Goal: Entertainment & Leisure: Consume media (video, audio)

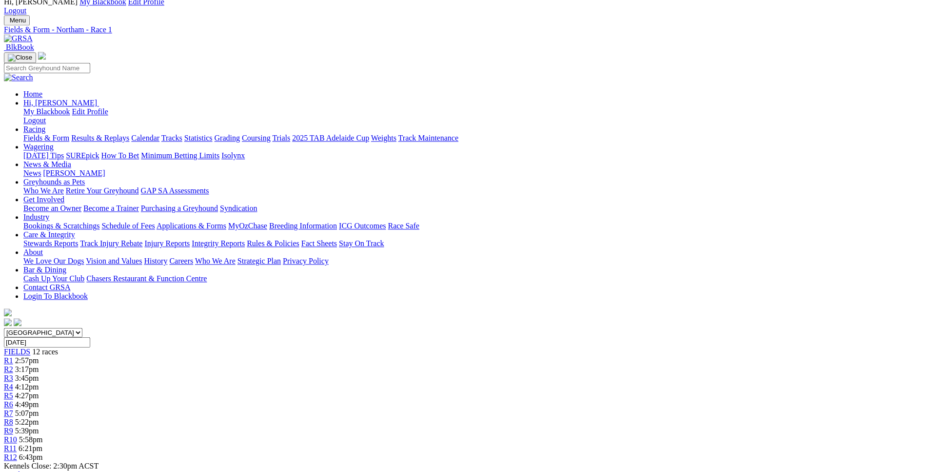
scroll to position [35, 0]
click at [39, 364] on span "3:17pm" at bounding box center [27, 368] width 24 height 8
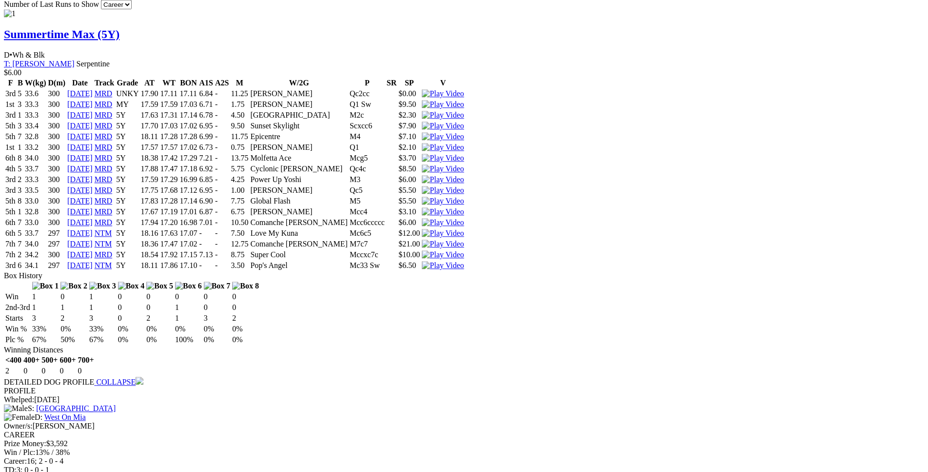
scroll to position [974, 0]
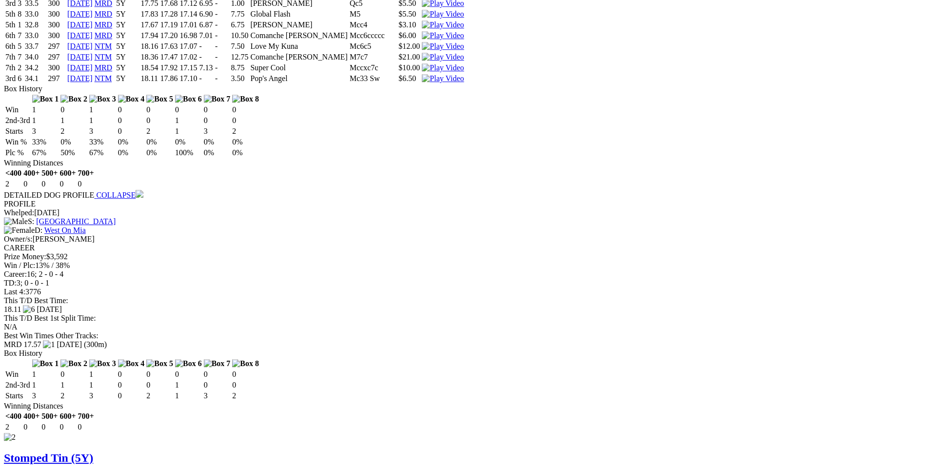
scroll to position [1173, 0]
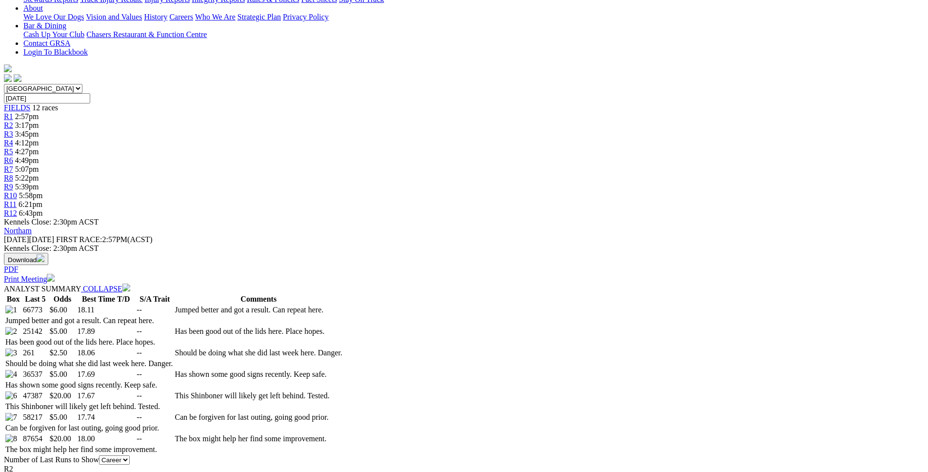
scroll to position [277, 0]
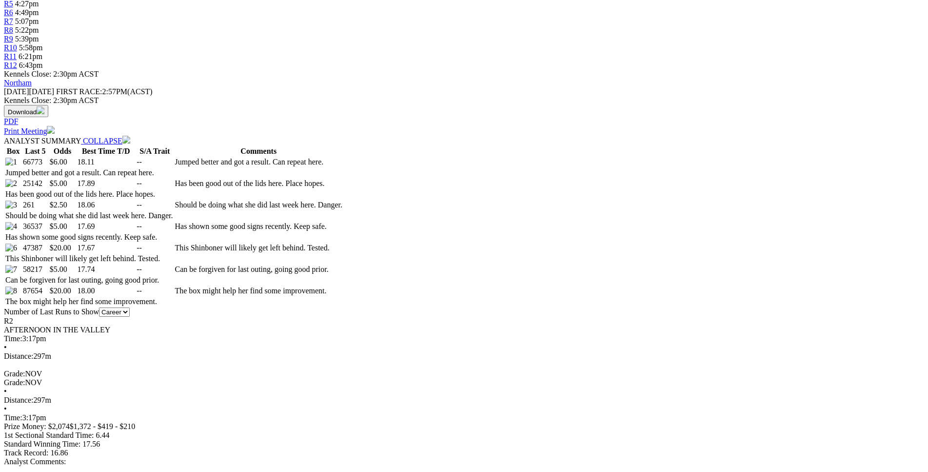
scroll to position [426, 0]
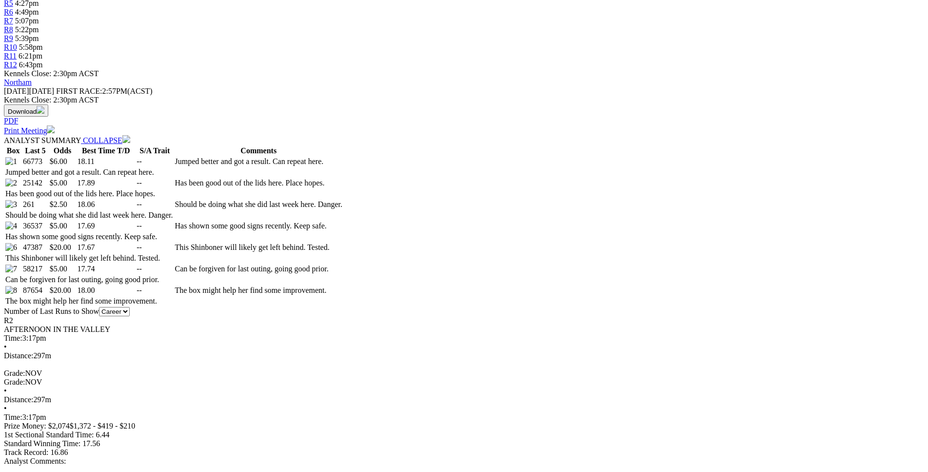
drag, startPoint x: 174, startPoint y: 231, endPoint x: 565, endPoint y: 232, distance: 390.6
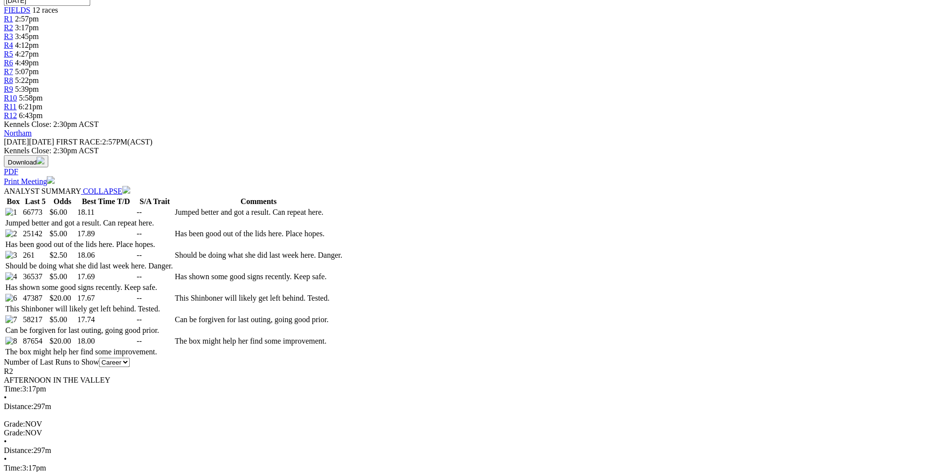
scroll to position [376, 0]
drag, startPoint x: 261, startPoint y: 223, endPoint x: 568, endPoint y: 223, distance: 306.7
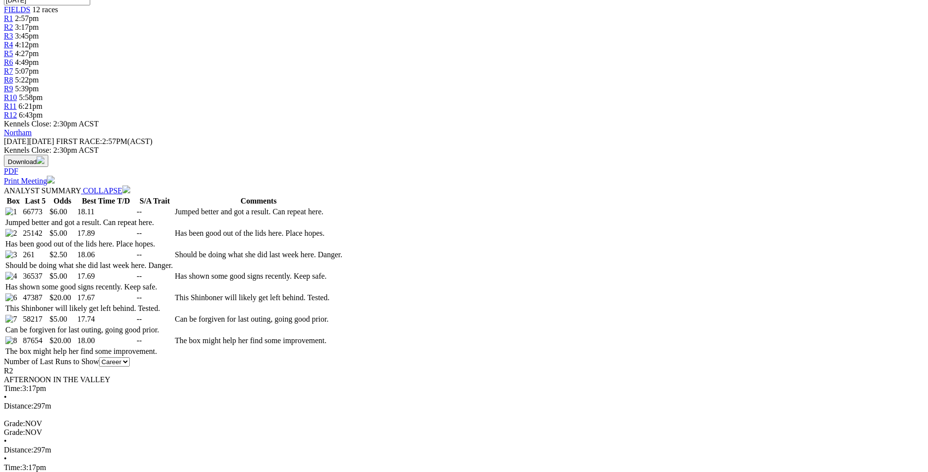
drag, startPoint x: 180, startPoint y: 301, endPoint x: 557, endPoint y: 300, distance: 376.5
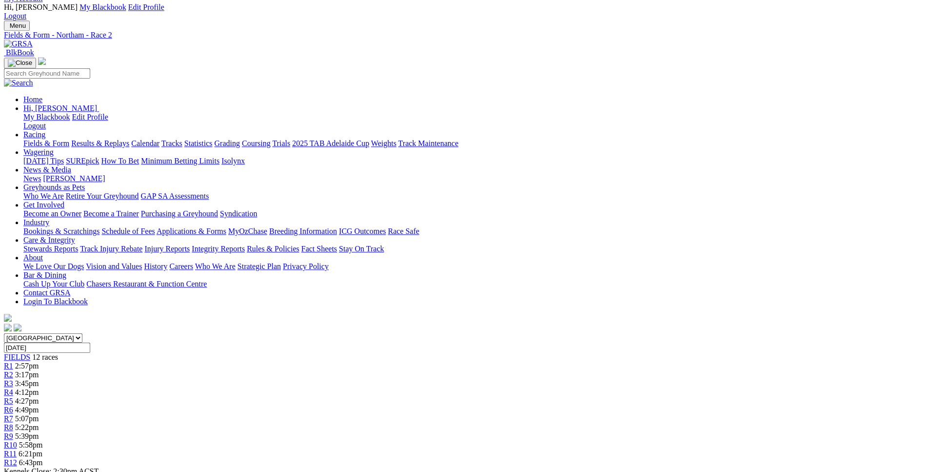
scroll to position [28, 0]
click at [13, 379] on link "R3" at bounding box center [8, 383] width 9 height 8
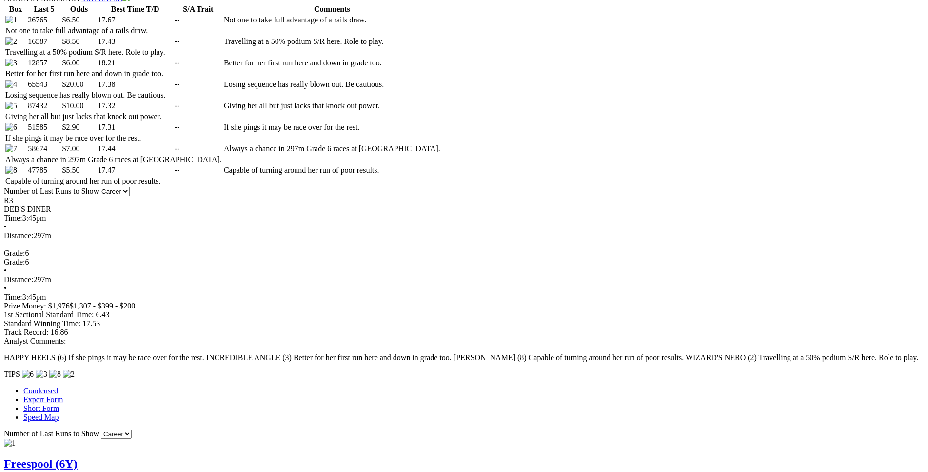
scroll to position [582, 0]
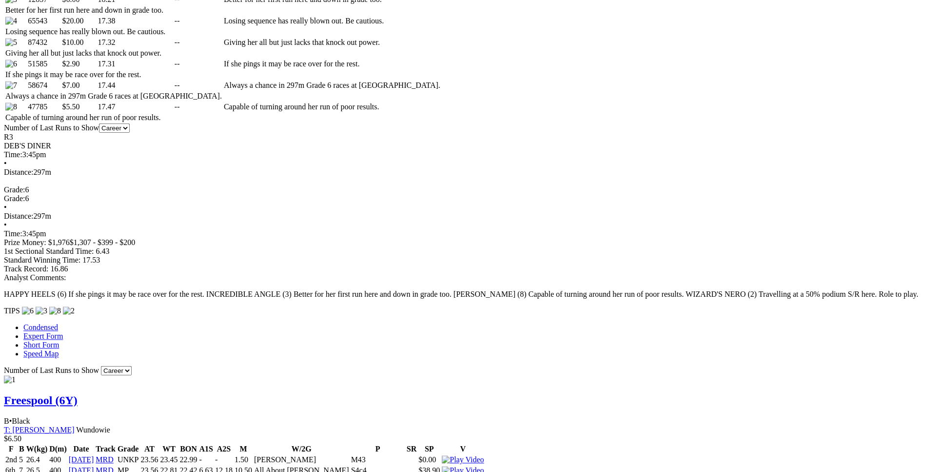
scroll to position [631, 0]
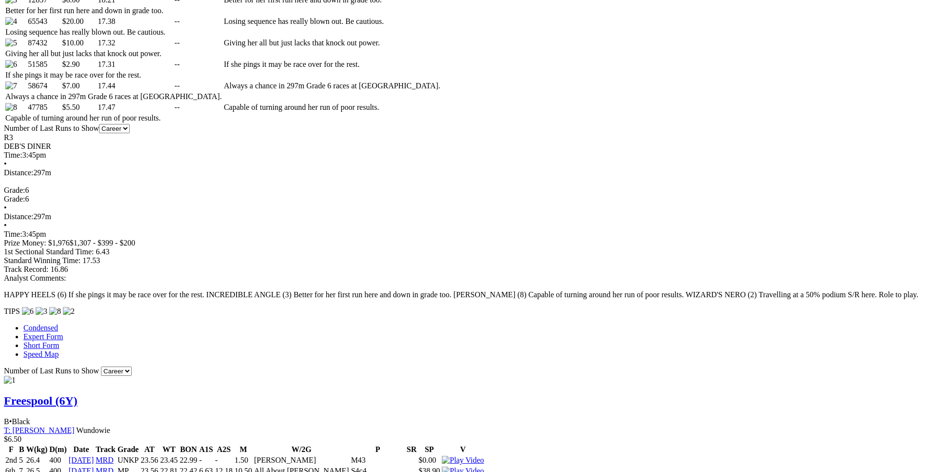
drag, startPoint x: 248, startPoint y: 121, endPoint x: 535, endPoint y: 121, distance: 286.7
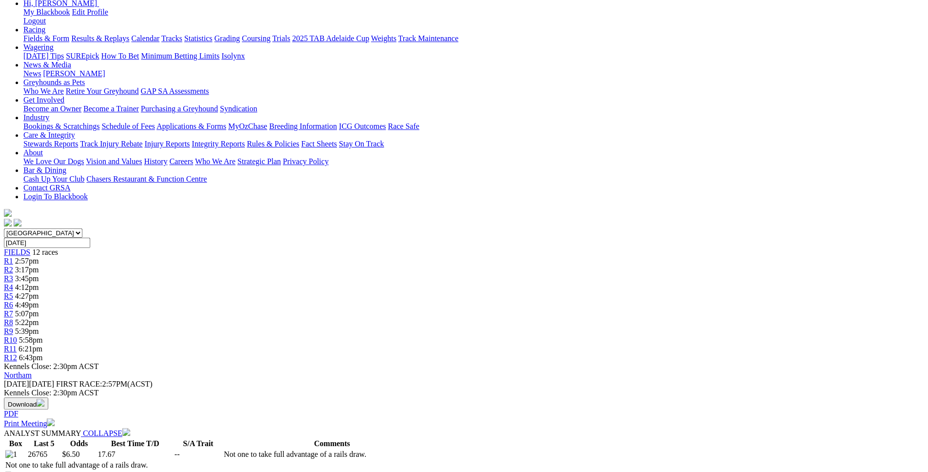
scroll to position [0, 0]
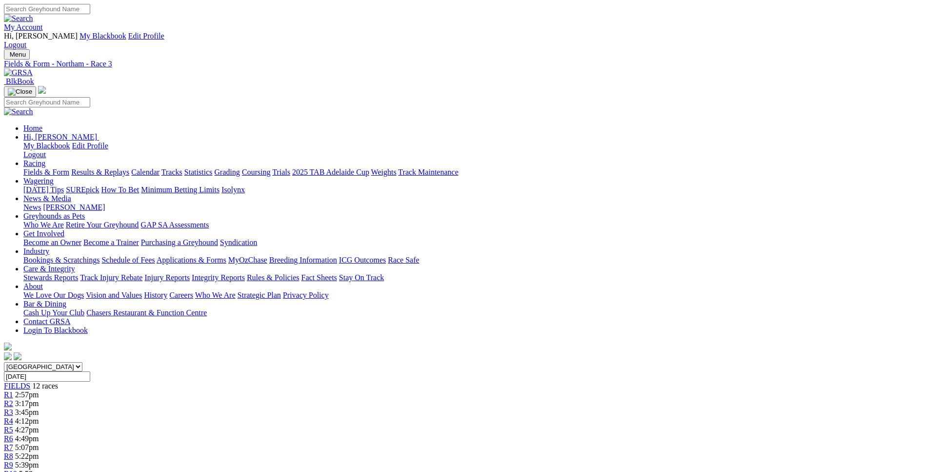
click at [39, 416] on span "4:12pm" at bounding box center [27, 420] width 24 height 8
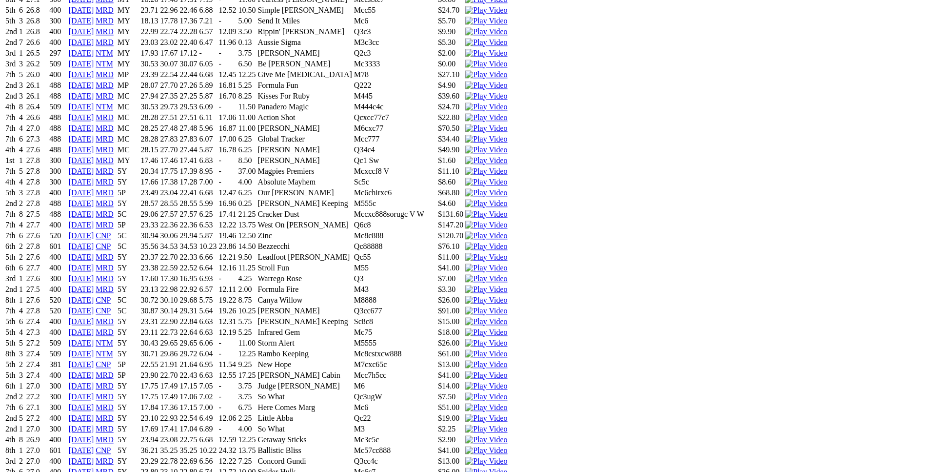
scroll to position [1791, 0]
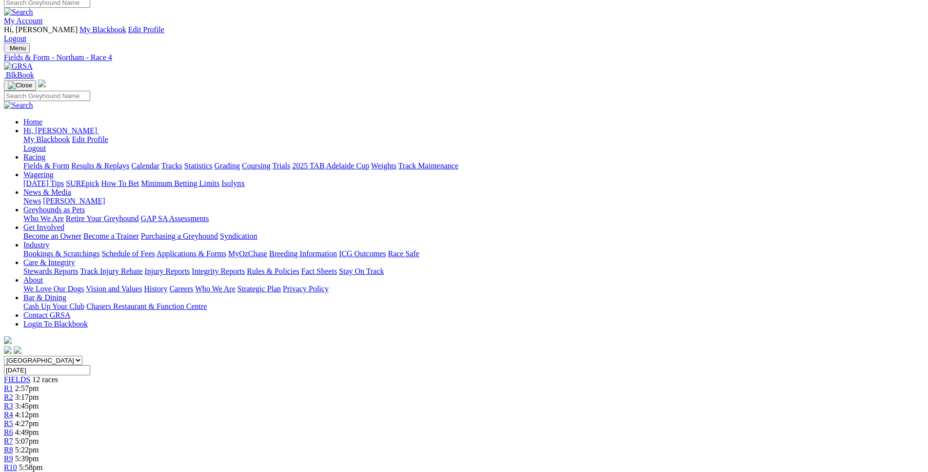
scroll to position [0, 0]
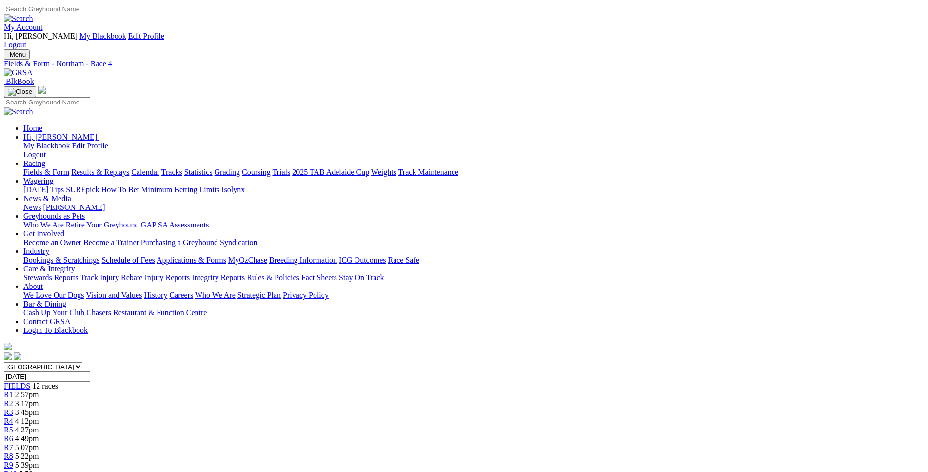
click at [416, 425] on div "R5 4:27pm" at bounding box center [464, 429] width 920 height 9
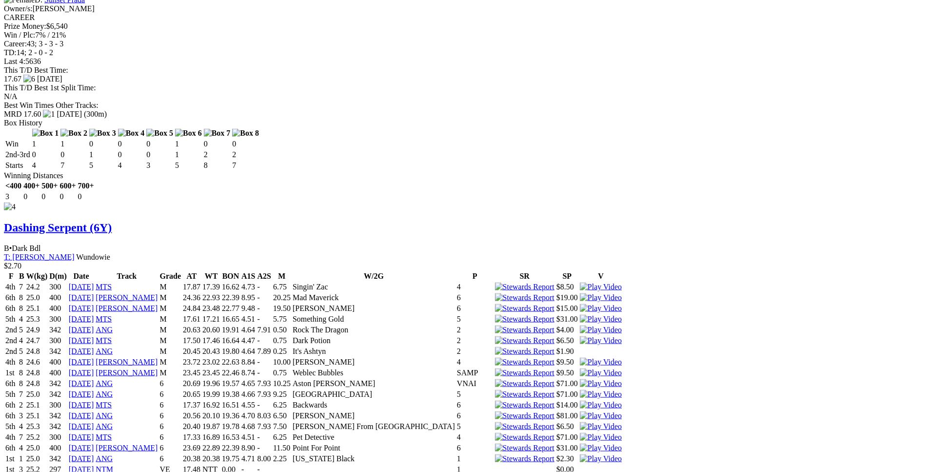
scroll to position [3230, 0]
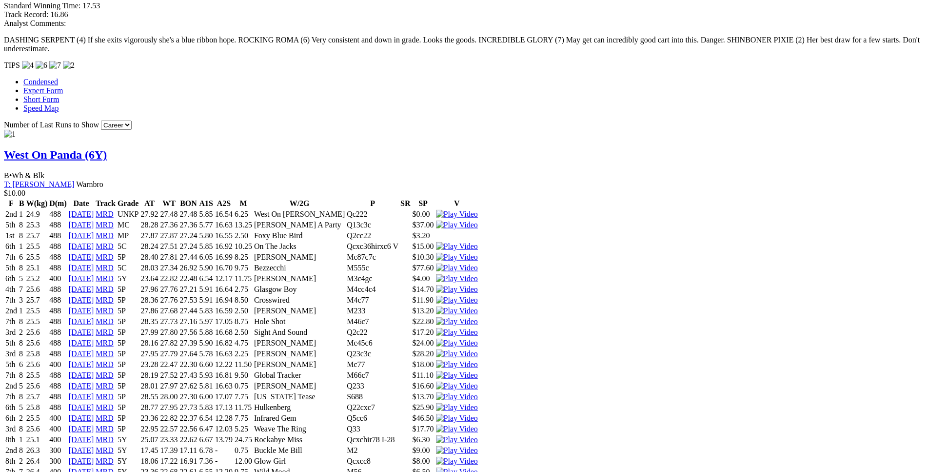
scroll to position [886, 0]
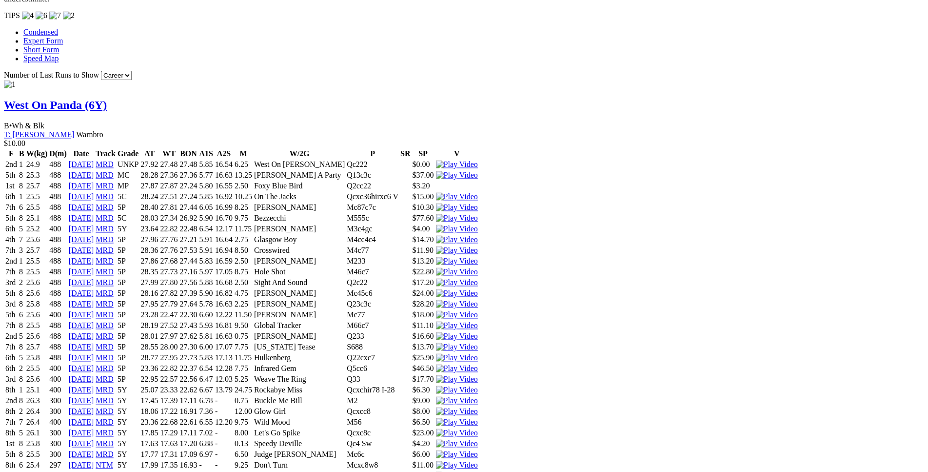
scroll to position [935, 0]
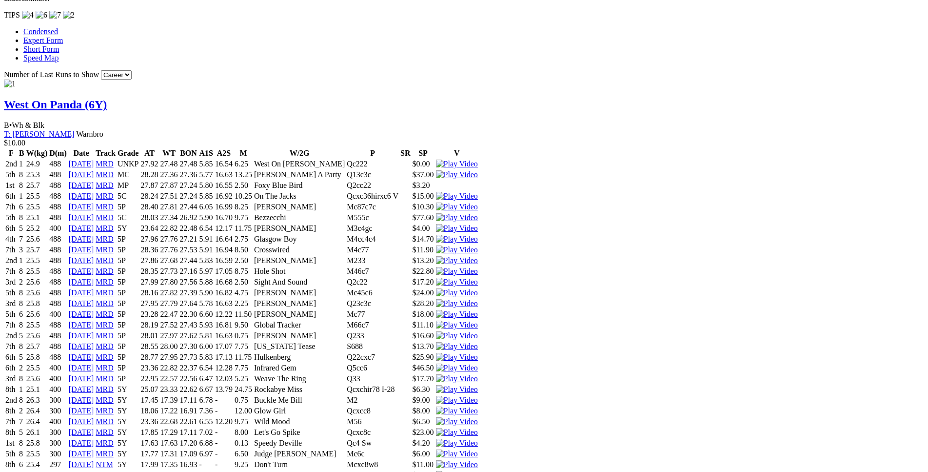
drag, startPoint x: 188, startPoint y: 195, endPoint x: 555, endPoint y: 196, distance: 367.2
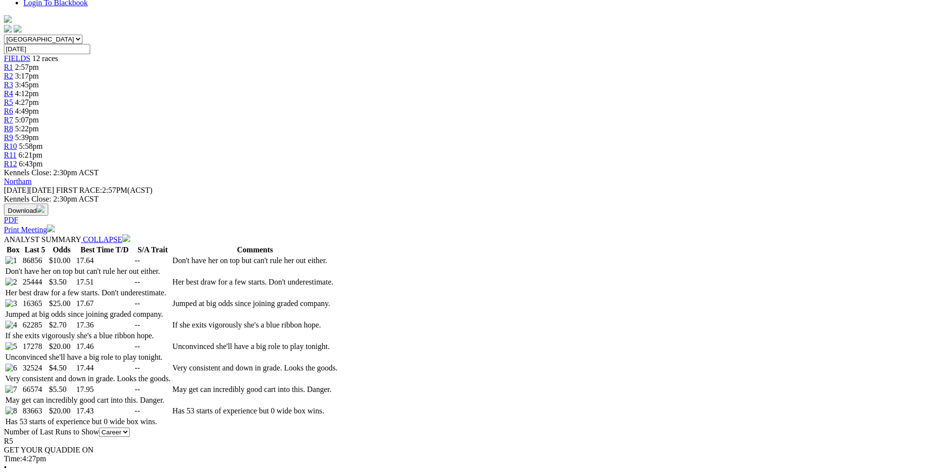
scroll to position [0, 0]
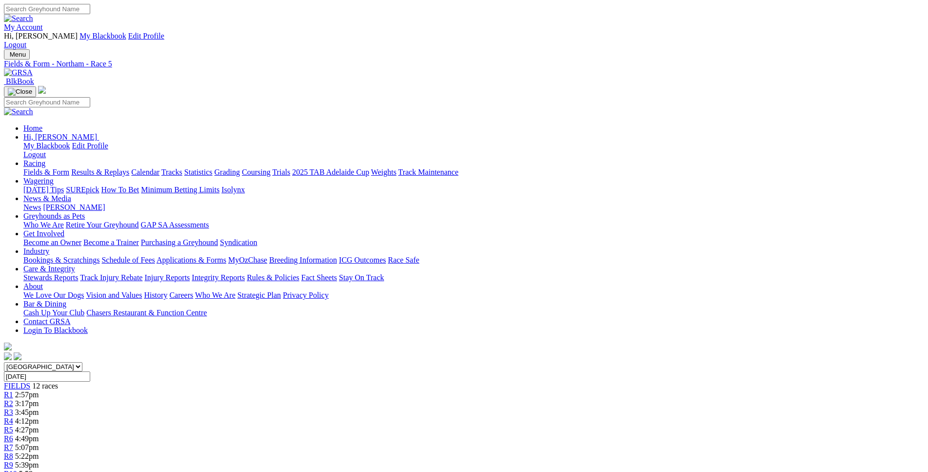
click at [472, 434] on div "R6 4:49pm" at bounding box center [464, 438] width 920 height 9
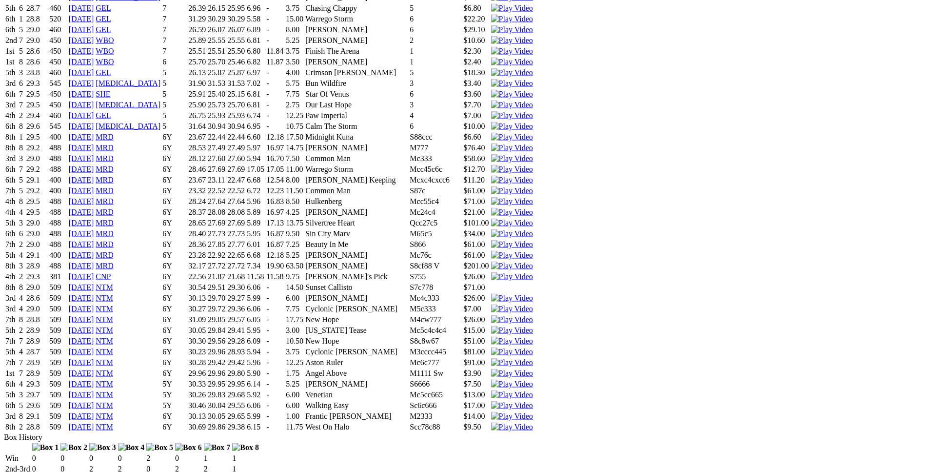
scroll to position [1222, 0]
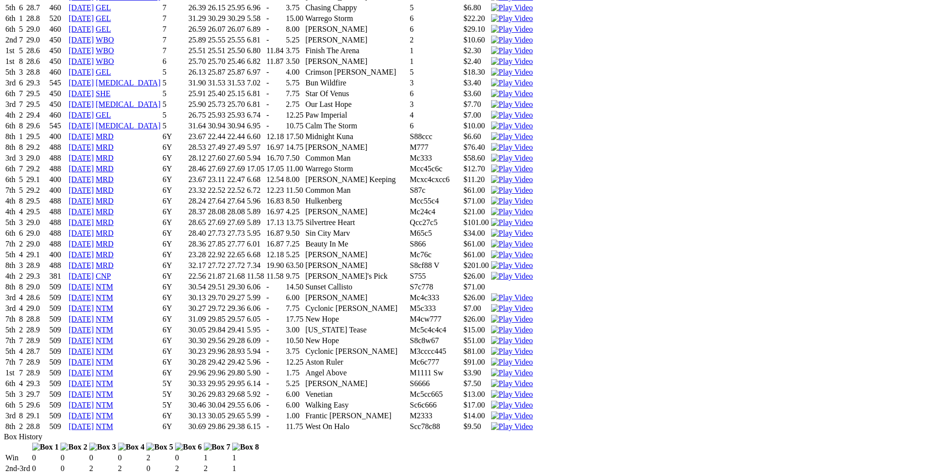
drag, startPoint x: 179, startPoint y: 184, endPoint x: 562, endPoint y: 182, distance: 383.3
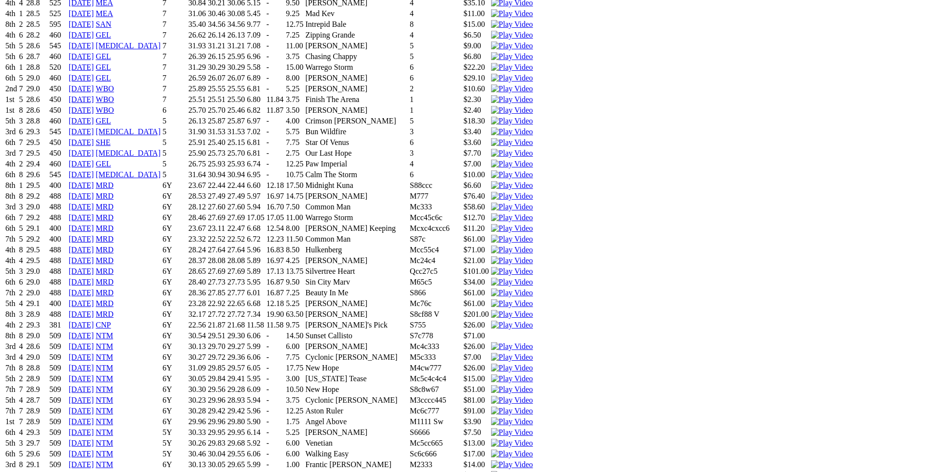
scroll to position [1173, 0]
drag, startPoint x: 176, startPoint y: 214, endPoint x: 557, endPoint y: 211, distance: 381.8
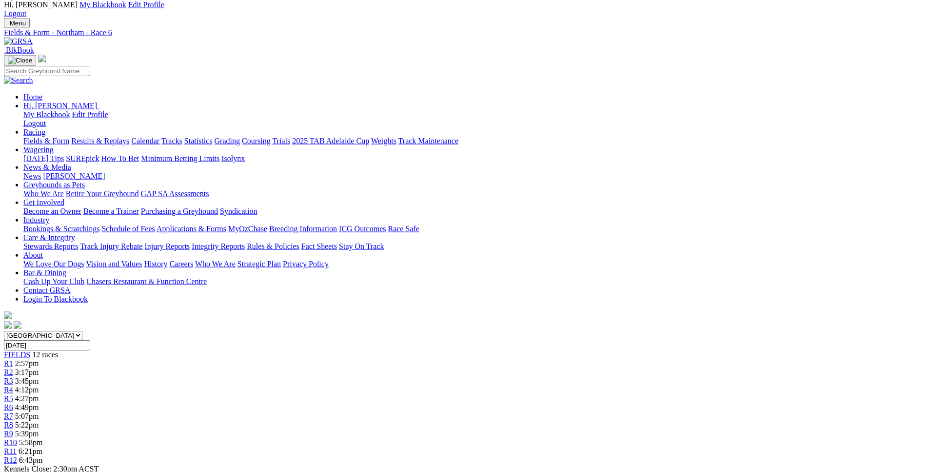
scroll to position [0, 0]
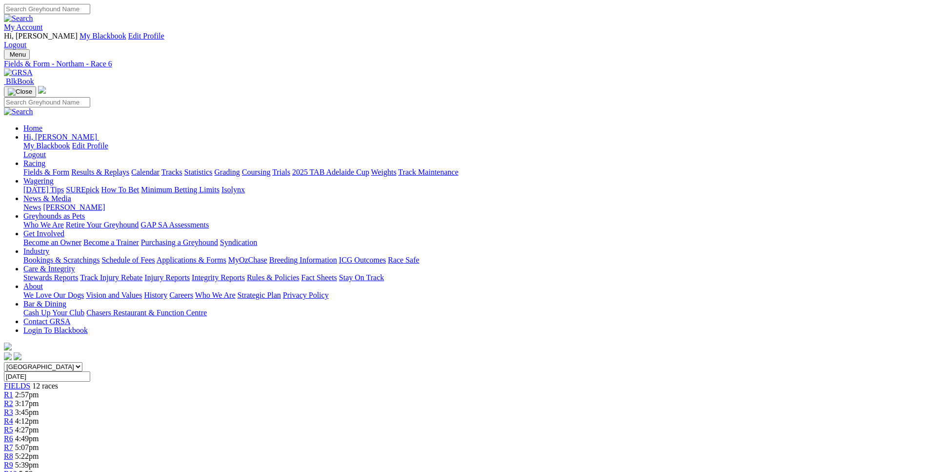
click at [13, 443] on span "R7" at bounding box center [8, 447] width 9 height 8
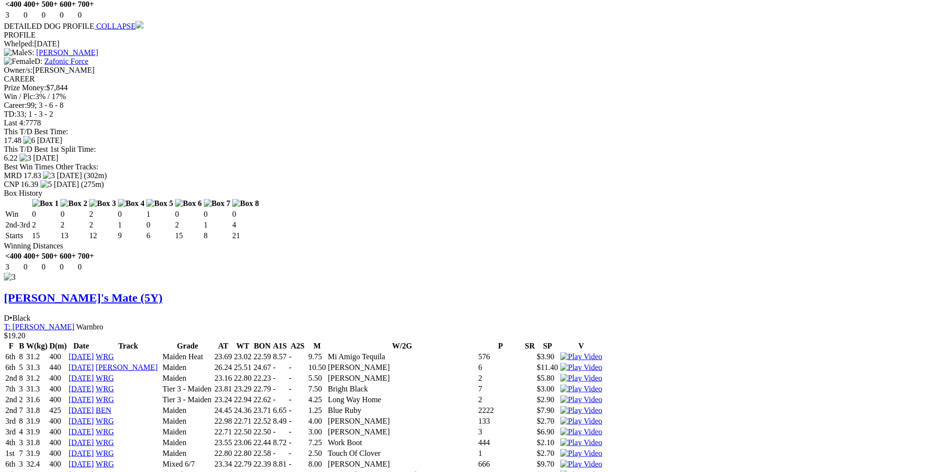
scroll to position [3213, 0]
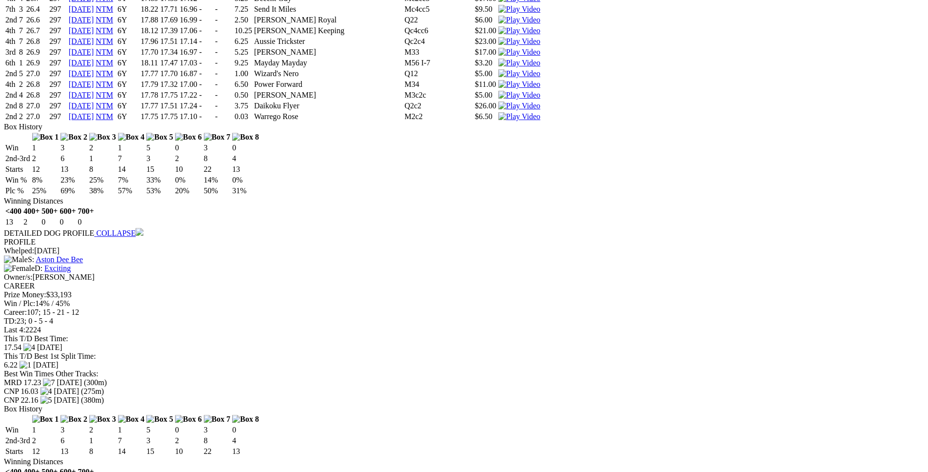
scroll to position [6038, 0]
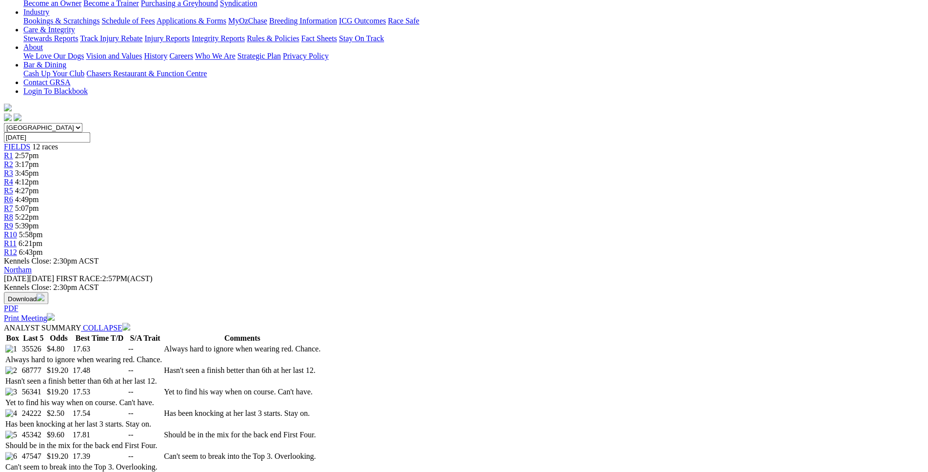
scroll to position [0, 0]
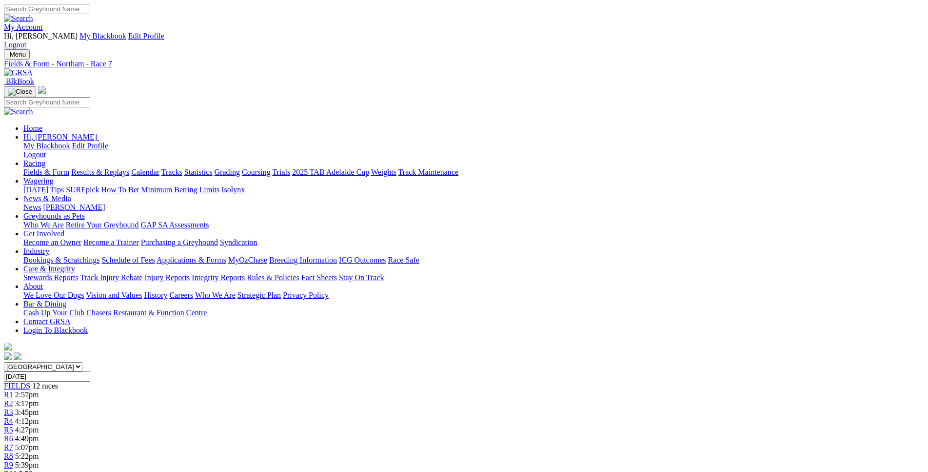
click at [39, 452] on span "5:22pm" at bounding box center [27, 456] width 24 height 8
click at [13, 460] on link "R9" at bounding box center [8, 464] width 9 height 8
click at [43, 469] on span "5:58pm" at bounding box center [31, 473] width 24 height 8
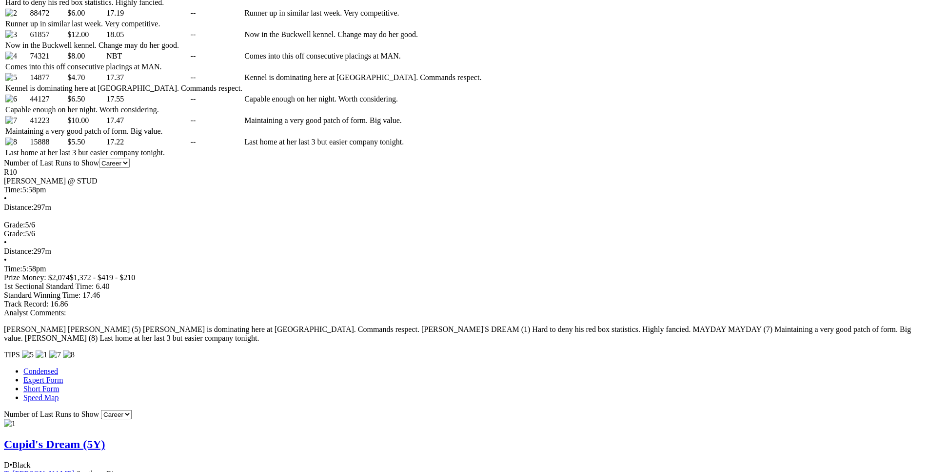
scroll to position [596, 0]
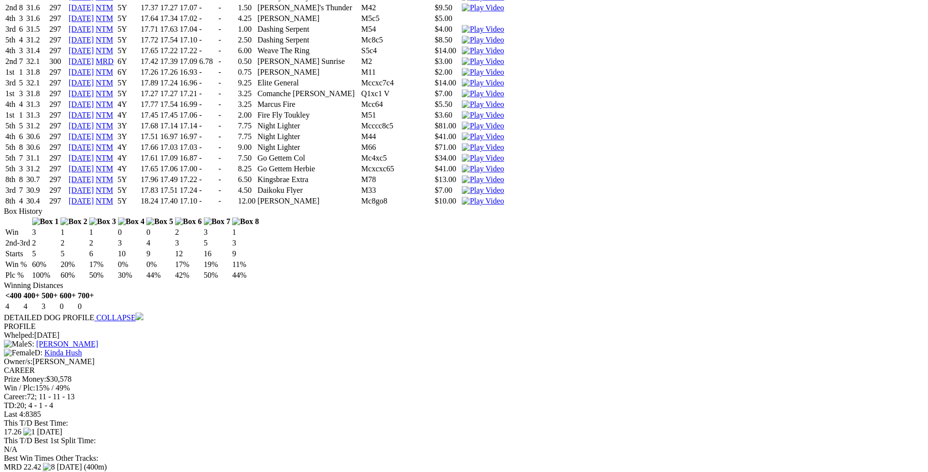
scroll to position [1699, 0]
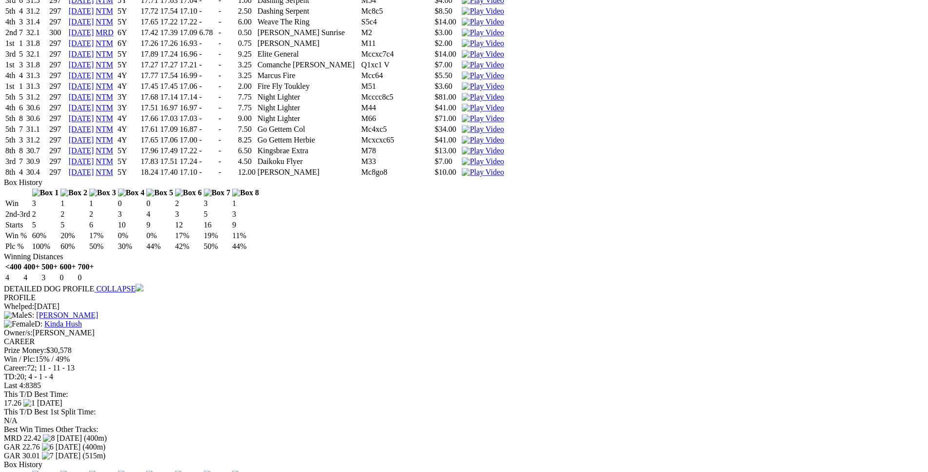
scroll to position [1698, 0]
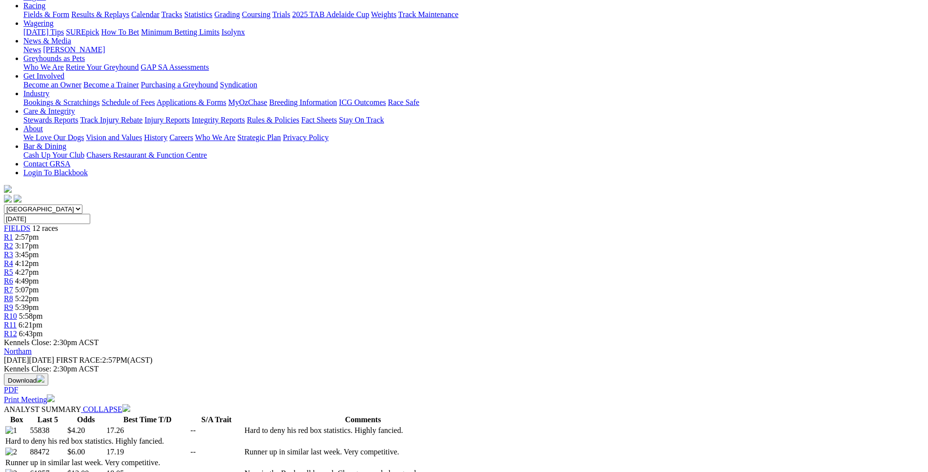
scroll to position [0, 0]
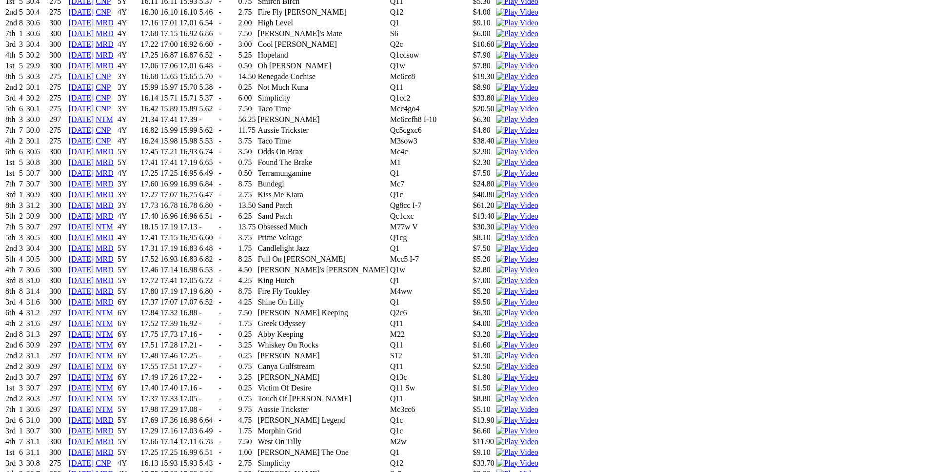
scroll to position [2527, 0]
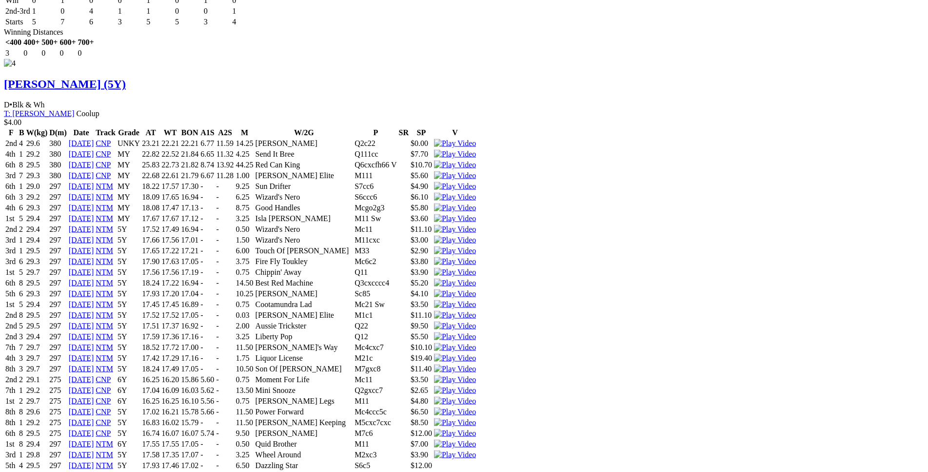
scroll to position [4403, 0]
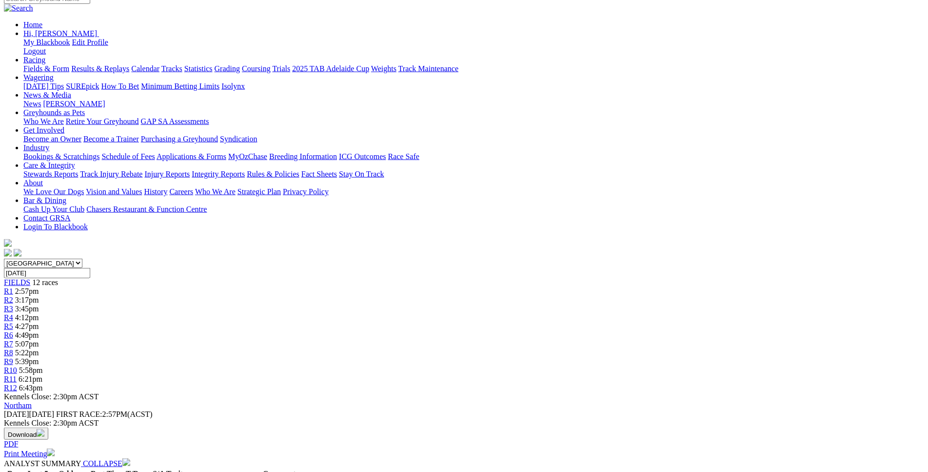
scroll to position [0, 0]
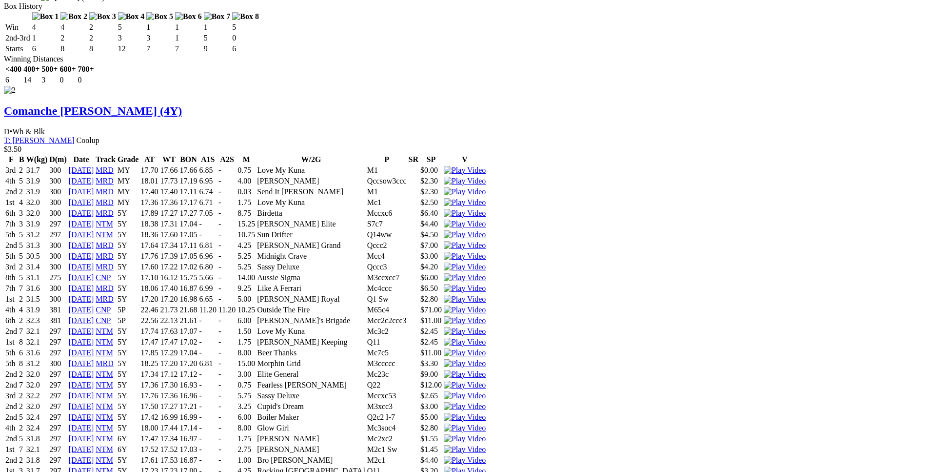
scroll to position [2038, 0]
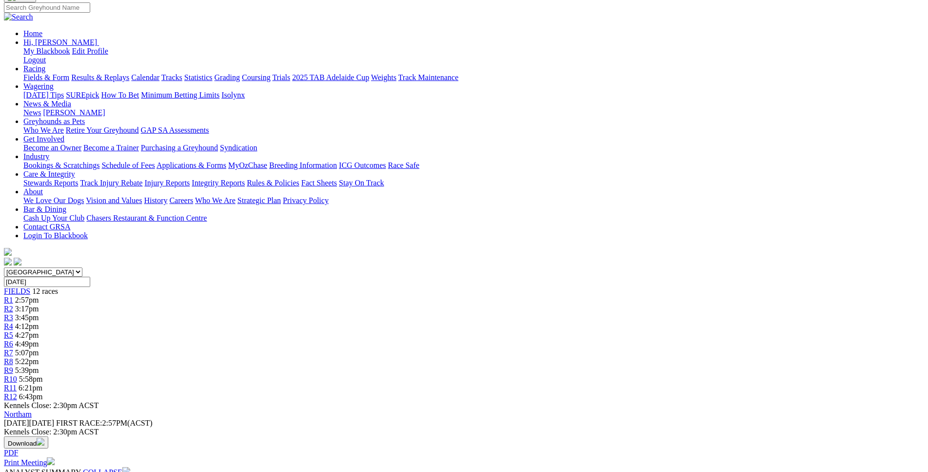
scroll to position [0, 0]
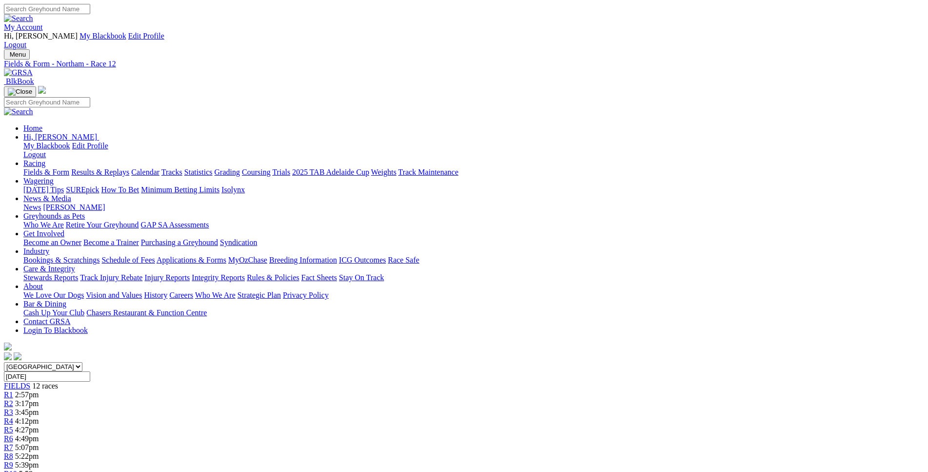
click at [639, 469] on div "R10 5:58pm" at bounding box center [464, 473] width 920 height 9
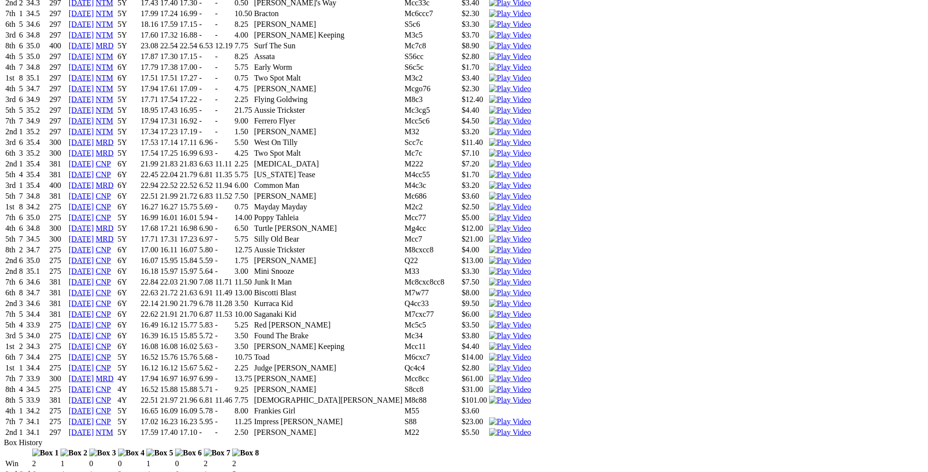
scroll to position [2833, 0]
